Goal: Task Accomplishment & Management: Complete application form

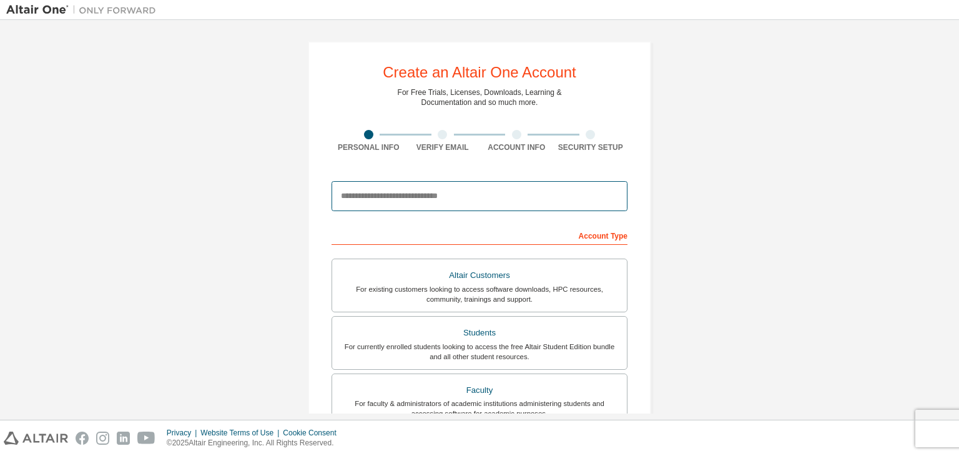
click at [488, 197] on input "email" at bounding box center [480, 196] width 296 height 30
type input "**********"
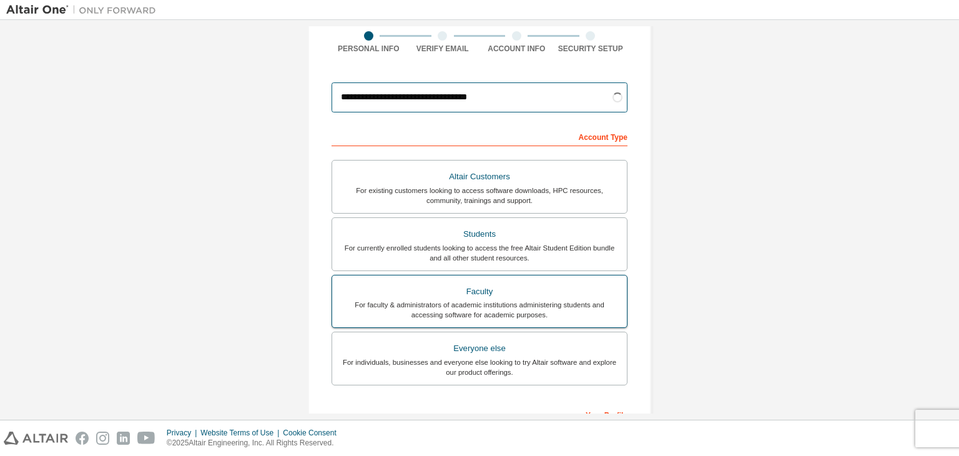
scroll to position [125, 0]
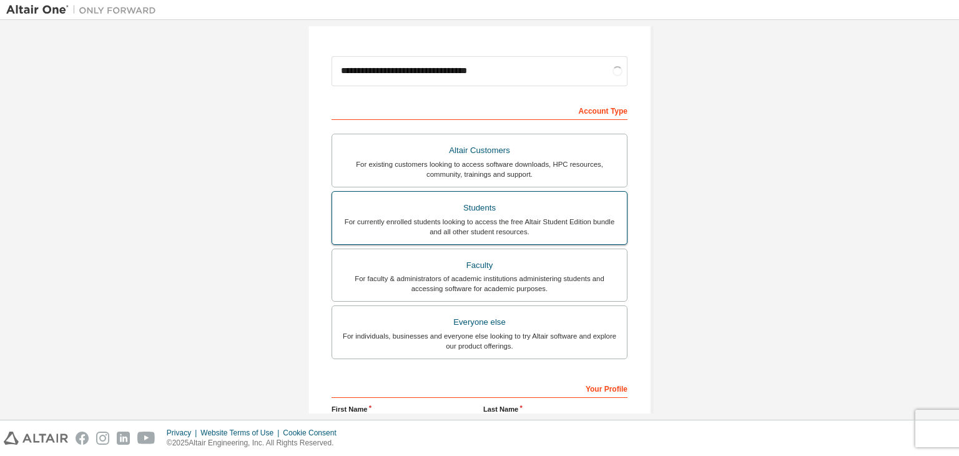
click at [523, 230] on div "For currently enrolled students looking to access the free Altair Student Editi…" at bounding box center [480, 227] width 280 height 20
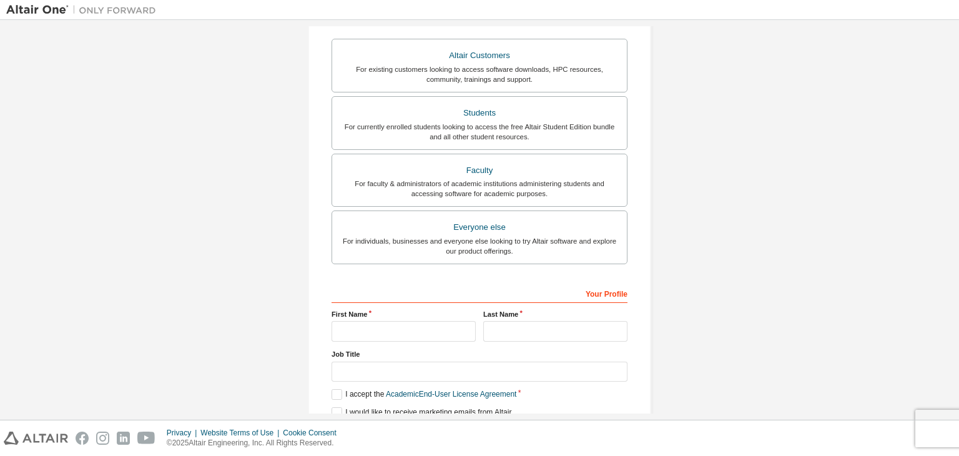
scroll to position [272, 0]
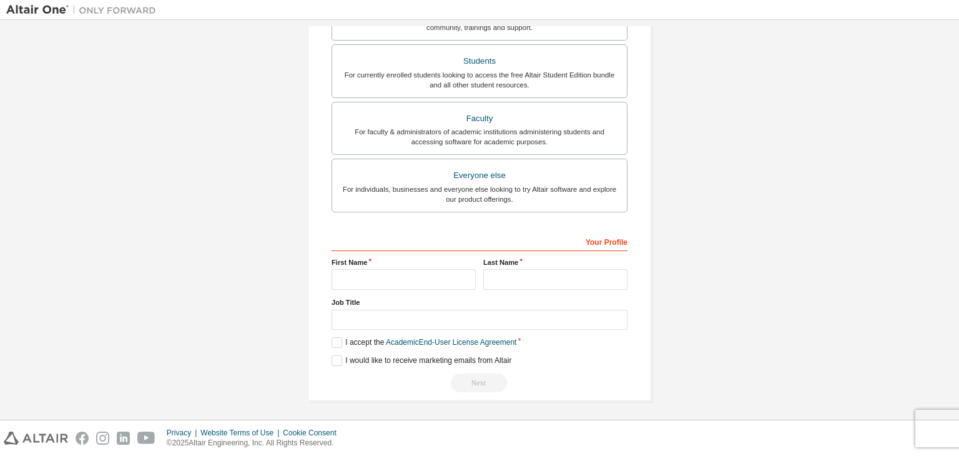
click at [395, 261] on label "First Name" at bounding box center [404, 262] width 144 height 10
click at [368, 275] on input "text" at bounding box center [404, 279] width 144 height 21
type input "******"
click at [499, 278] on input "text" at bounding box center [555, 279] width 144 height 21
type input "******"
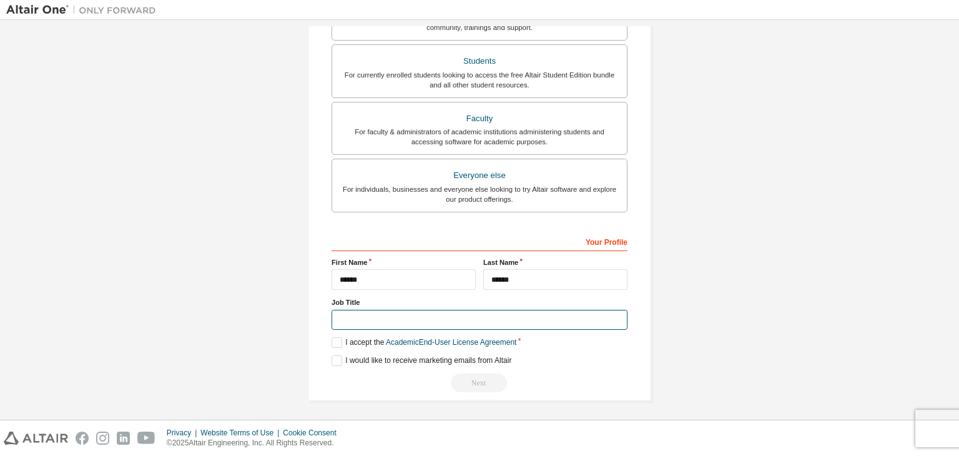
click at [422, 313] on input "text" at bounding box center [480, 320] width 296 height 21
click at [335, 337] on label "I accept the Academic End-User License Agreement" at bounding box center [424, 342] width 185 height 11
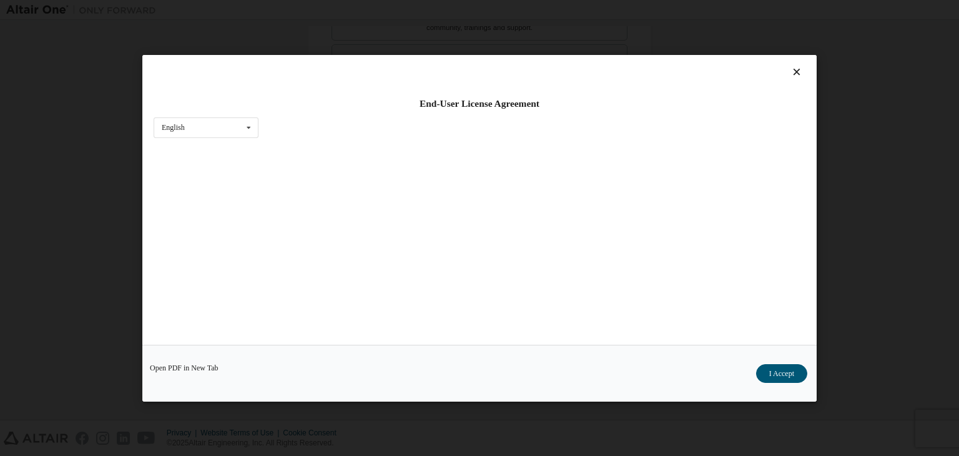
click at [335, 355] on div "Open PDF in New Tab I Accept" at bounding box center [479, 373] width 674 height 57
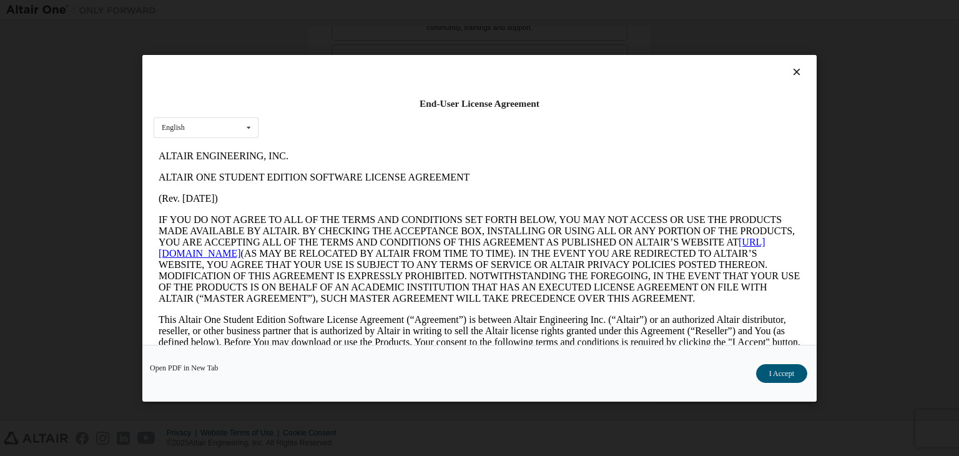
scroll to position [0, 0]
click at [789, 373] on button "I Accept" at bounding box center [781, 373] width 51 height 19
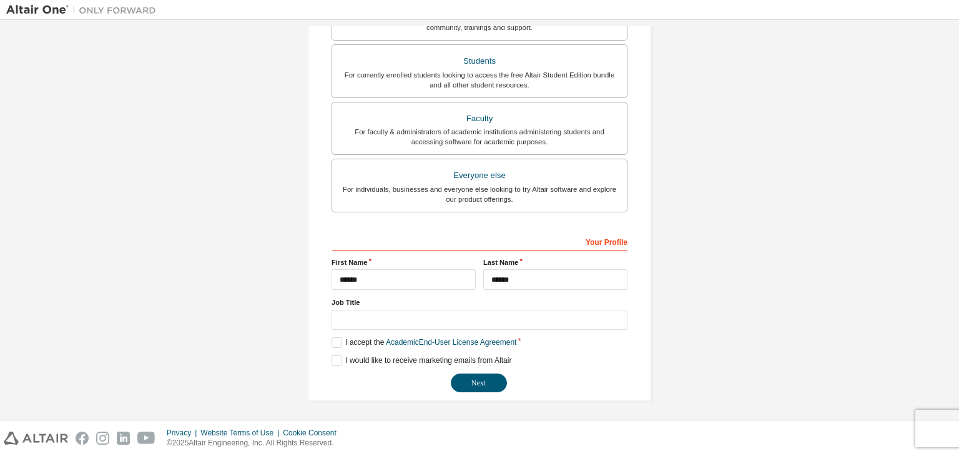
click at [323, 360] on div "**********" at bounding box center [479, 85] width 343 height 631
click at [332, 360] on label "I would like to receive marketing emails from Altair" at bounding box center [422, 360] width 180 height 11
click at [371, 327] on input "text" at bounding box center [480, 320] width 296 height 21
click at [473, 375] on button "Next" at bounding box center [479, 382] width 56 height 19
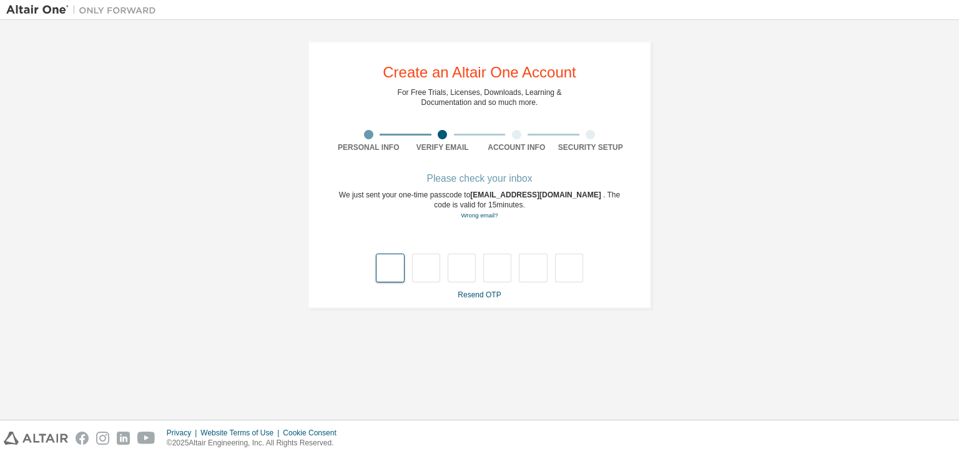
type input "*"
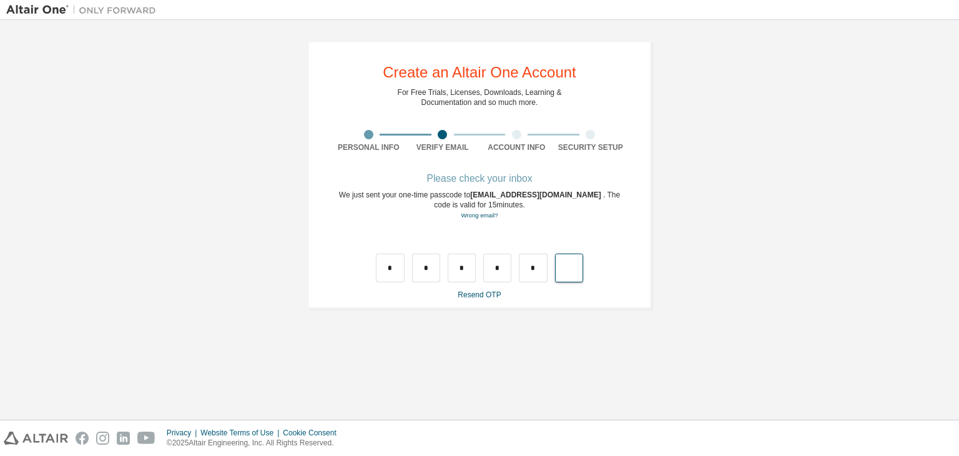
type input "*"
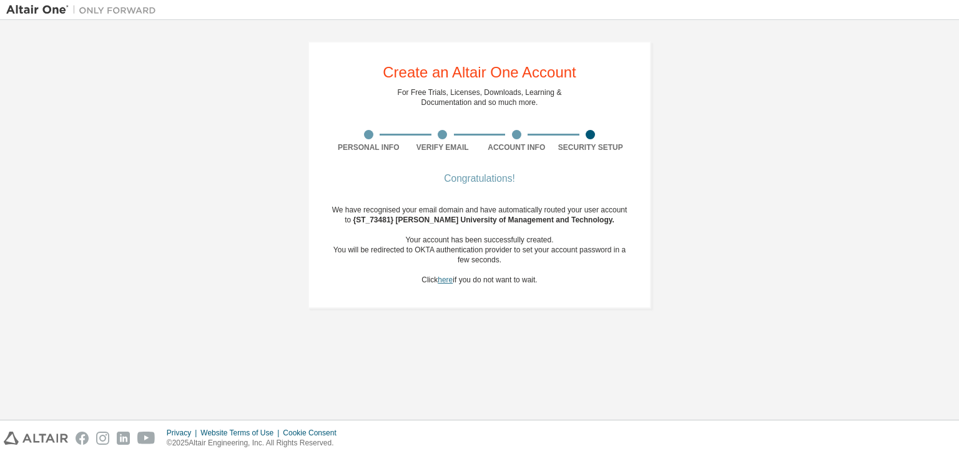
click at [448, 283] on link "here" at bounding box center [445, 279] width 15 height 9
